Goal: Task Accomplishment & Management: Manage account settings

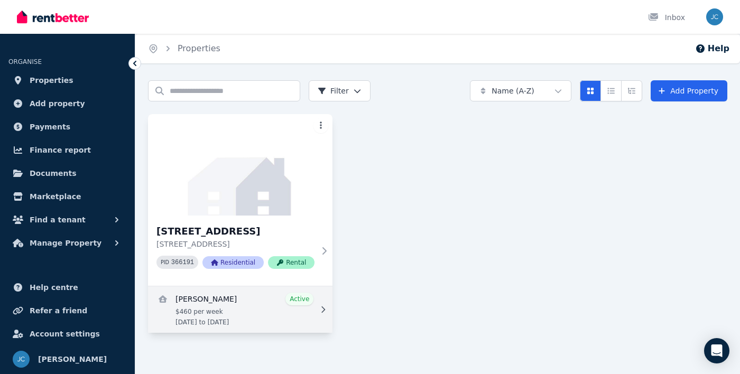
click at [281, 310] on link "View details for Denise Johnson" at bounding box center [240, 310] width 185 height 47
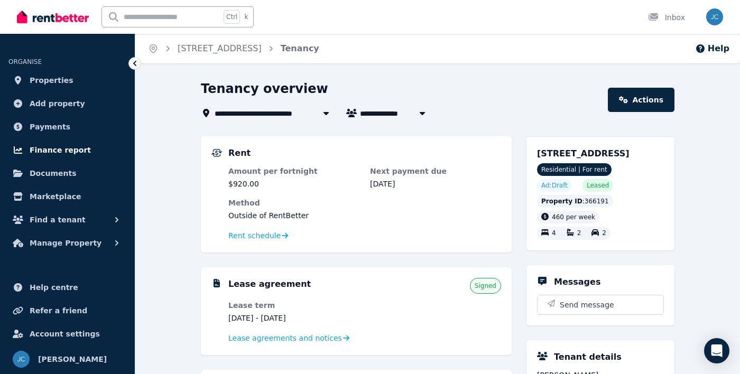
click at [90, 151] on link "Finance report" at bounding box center [67, 150] width 118 height 21
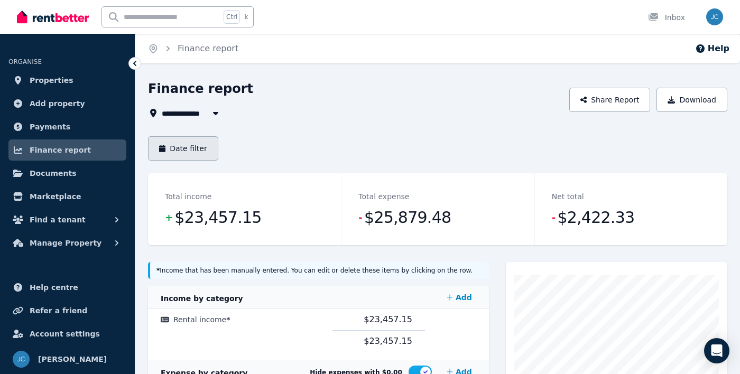
click at [195, 156] on button "Date filter" at bounding box center [183, 148] width 70 height 24
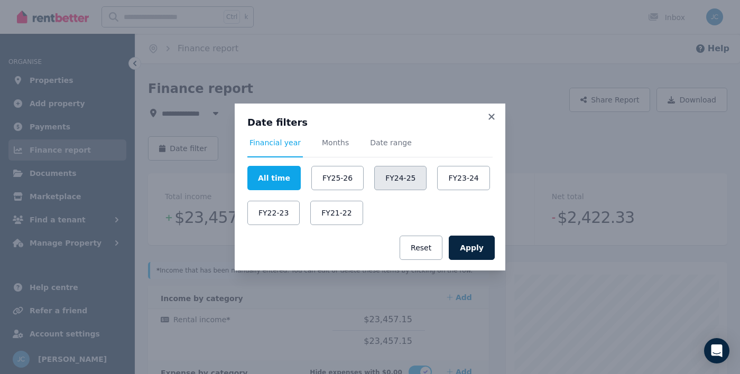
click at [398, 168] on button "FY24-25" at bounding box center [400, 178] width 52 height 24
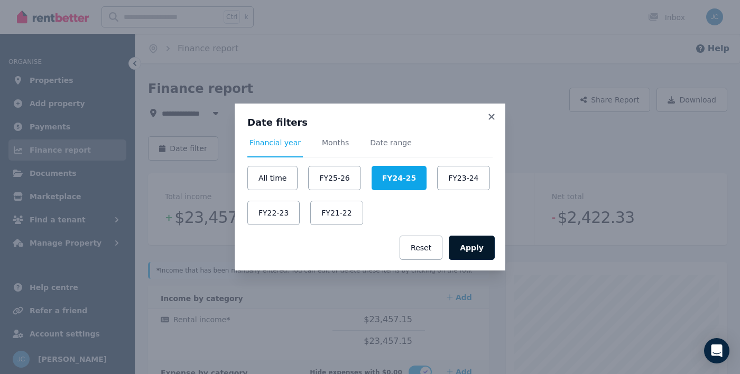
click at [483, 255] on button "Apply" at bounding box center [472, 248] width 46 height 24
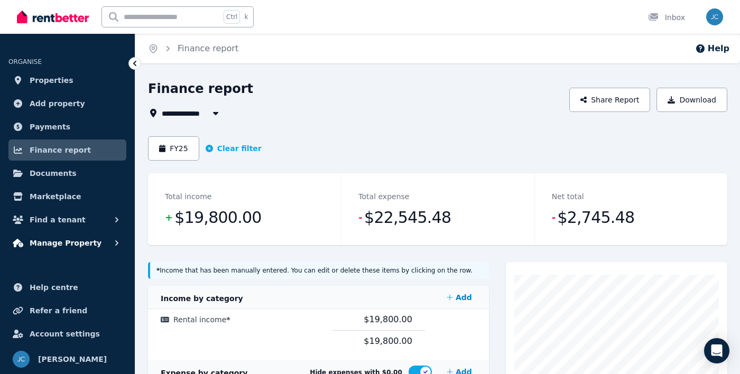
click at [86, 246] on span "Manage Property" at bounding box center [66, 243] width 72 height 13
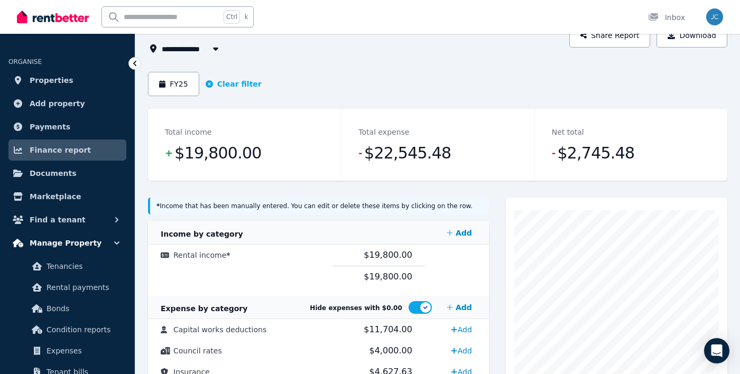
scroll to position [65, 0]
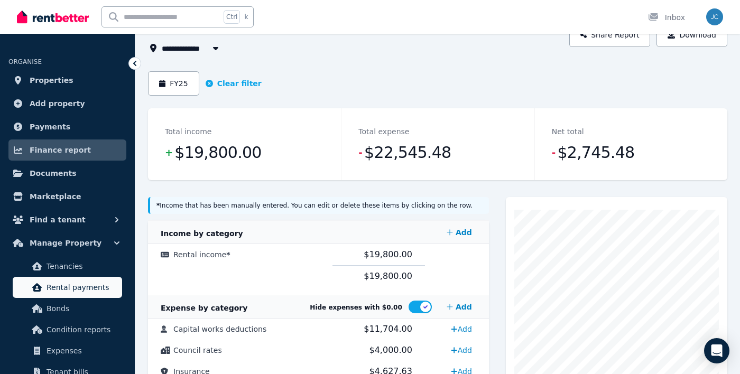
click at [101, 289] on span "Rental payments" at bounding box center [82, 287] width 71 height 13
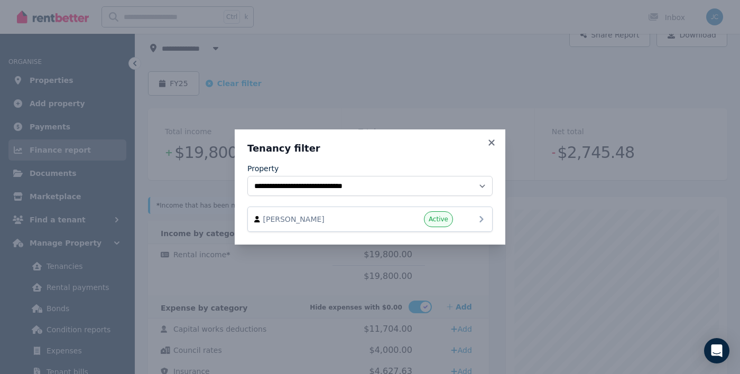
click at [465, 225] on div "Denise Johnson Active" at bounding box center [370, 220] width 232 height 16
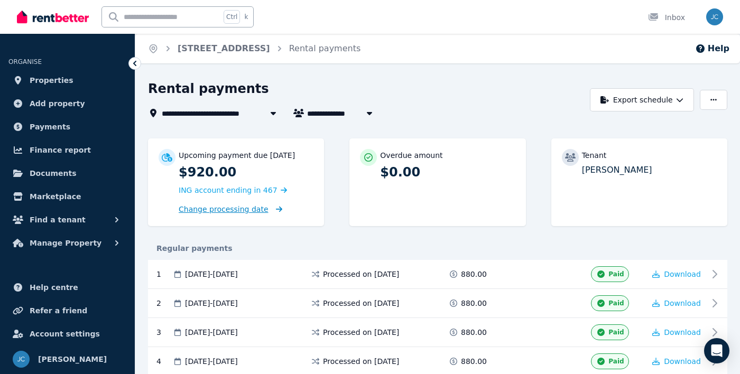
click at [241, 211] on span "Change processing date" at bounding box center [224, 209] width 90 height 11
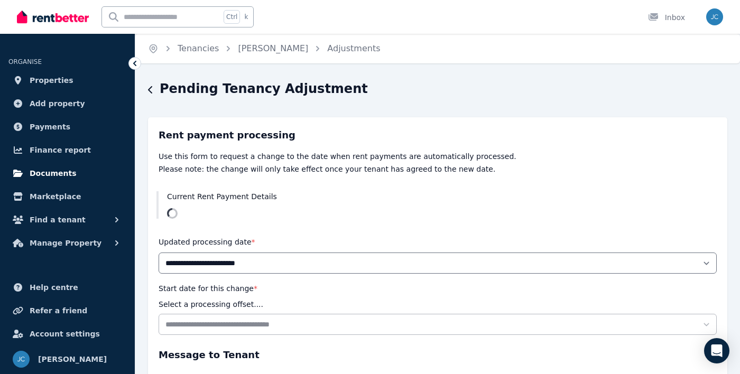
click at [48, 175] on span "Documents" at bounding box center [53, 173] width 47 height 13
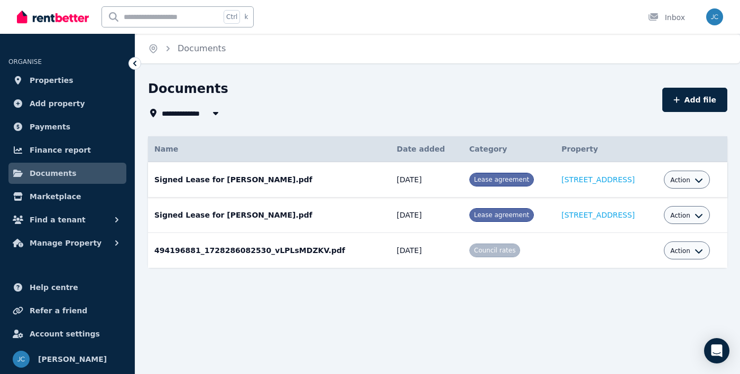
click at [689, 184] on button "Action" at bounding box center [687, 180] width 33 height 8
click at [36, 127] on span "Payments" at bounding box center [50, 127] width 41 height 13
